Goal: Task Accomplishment & Management: Manage account settings

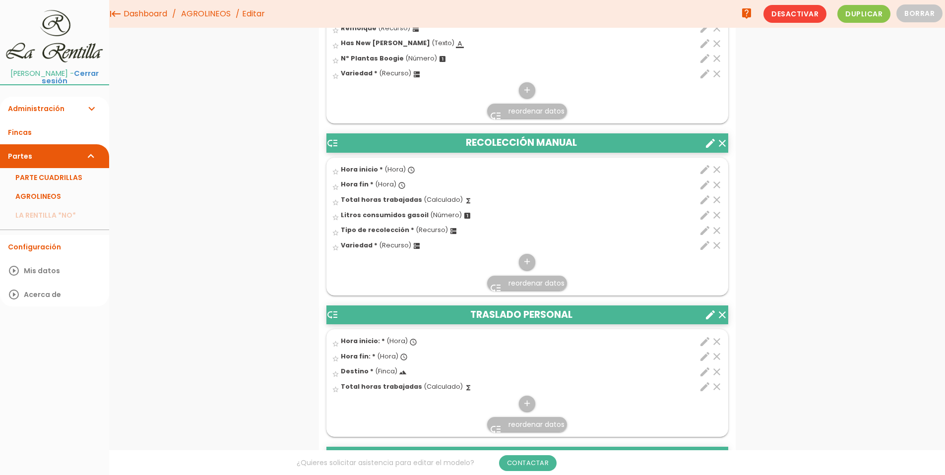
scroll to position [2332, 0]
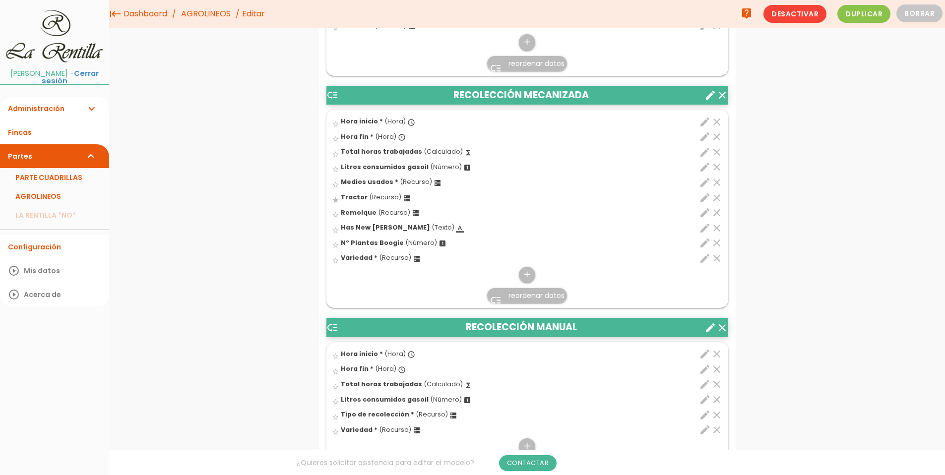
click at [701, 263] on icon "edit" at bounding box center [705, 259] width 12 height 12
select select "4904"
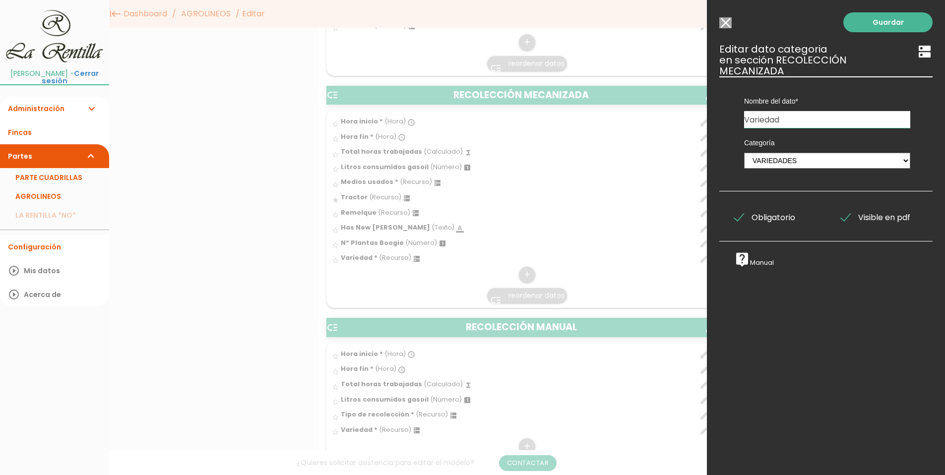
click at [722, 23] on input "Seleccionar todos los usuarios" at bounding box center [726, 22] width 12 height 11
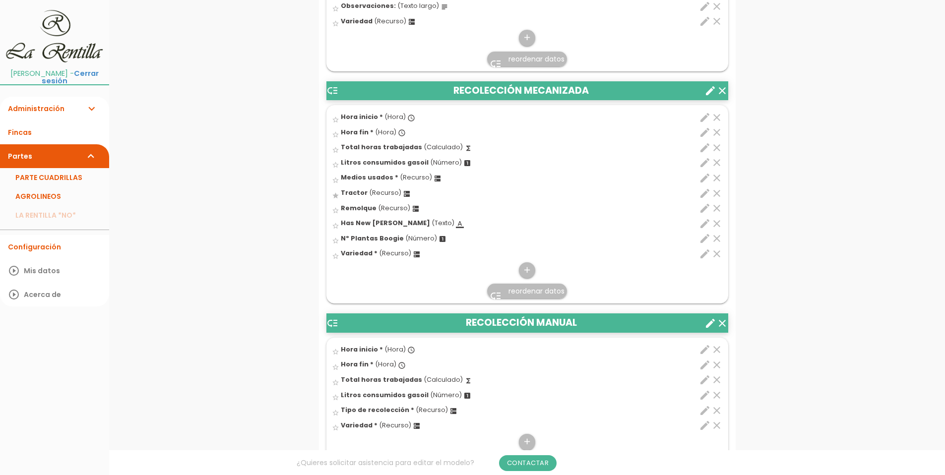
scroll to position [2382, 0]
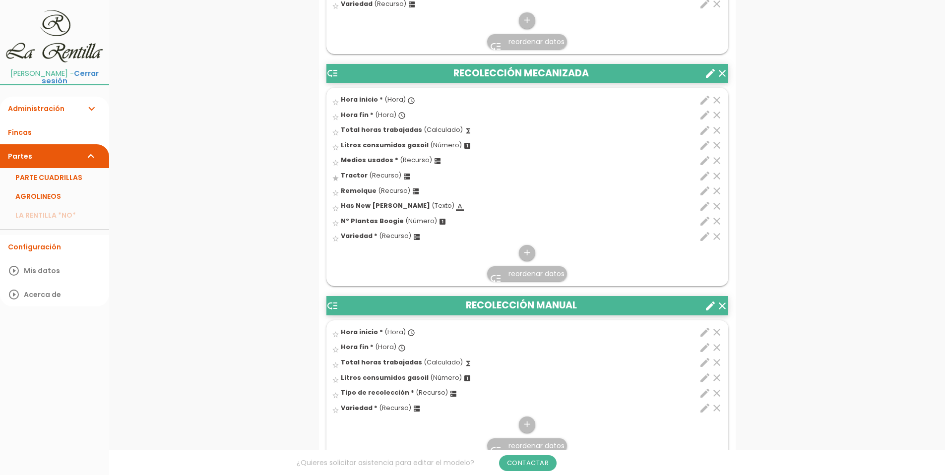
click at [707, 410] on icon "edit" at bounding box center [705, 408] width 12 height 12
select select "4904"
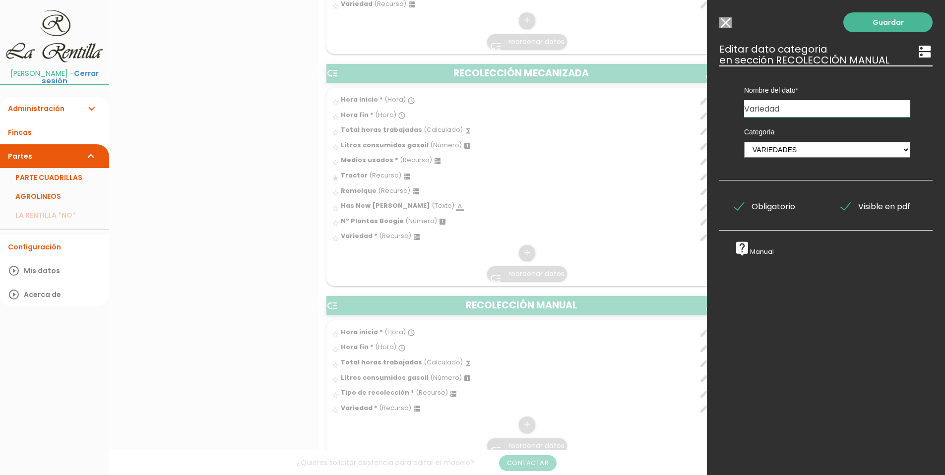
click at [722, 23] on input "Seleccionar todos los usuarios" at bounding box center [726, 22] width 12 height 11
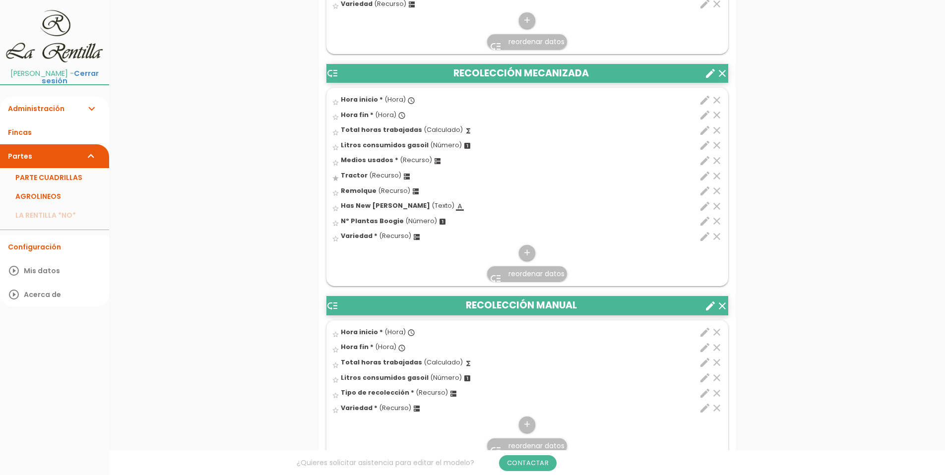
click at [703, 164] on icon "edit" at bounding box center [705, 161] width 12 height 12
select select "4914"
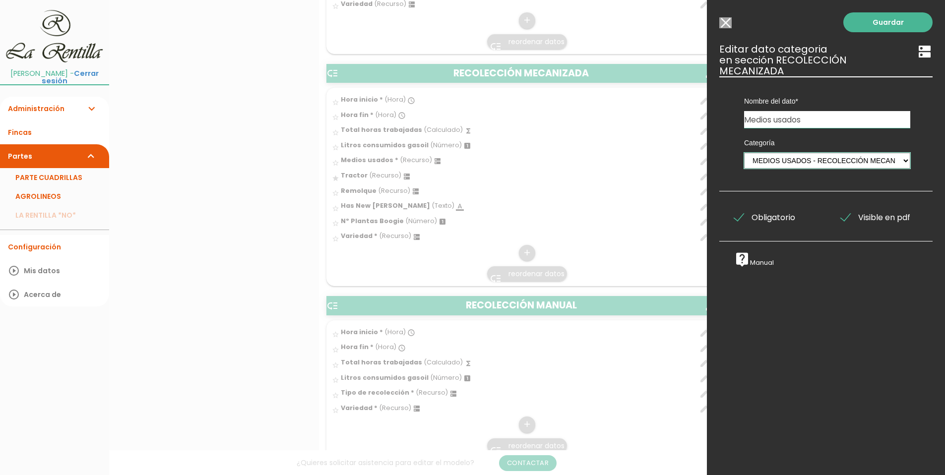
click at [897, 163] on select "PERSONAL TAREAS PLANTACIONES MAQUINARIA PODADORAS UTENSILIOS VARIEDADES ATOMIZA…" at bounding box center [827, 161] width 166 height 16
drag, startPoint x: 723, startPoint y: 20, endPoint x: 717, endPoint y: 26, distance: 8.8
click at [723, 20] on input "Seleccionar todos los usuarios" at bounding box center [726, 22] width 12 height 11
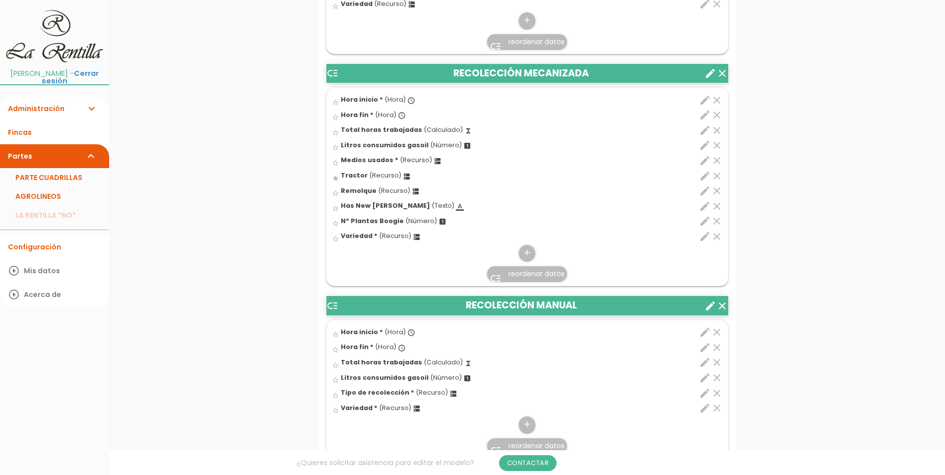
click at [225, 11] on div "menu keyboard_tab Dashboard AGROLINEOS Editar" at bounding box center [527, 461] width 836 height 5687
